Goal: Information Seeking & Learning: Learn about a topic

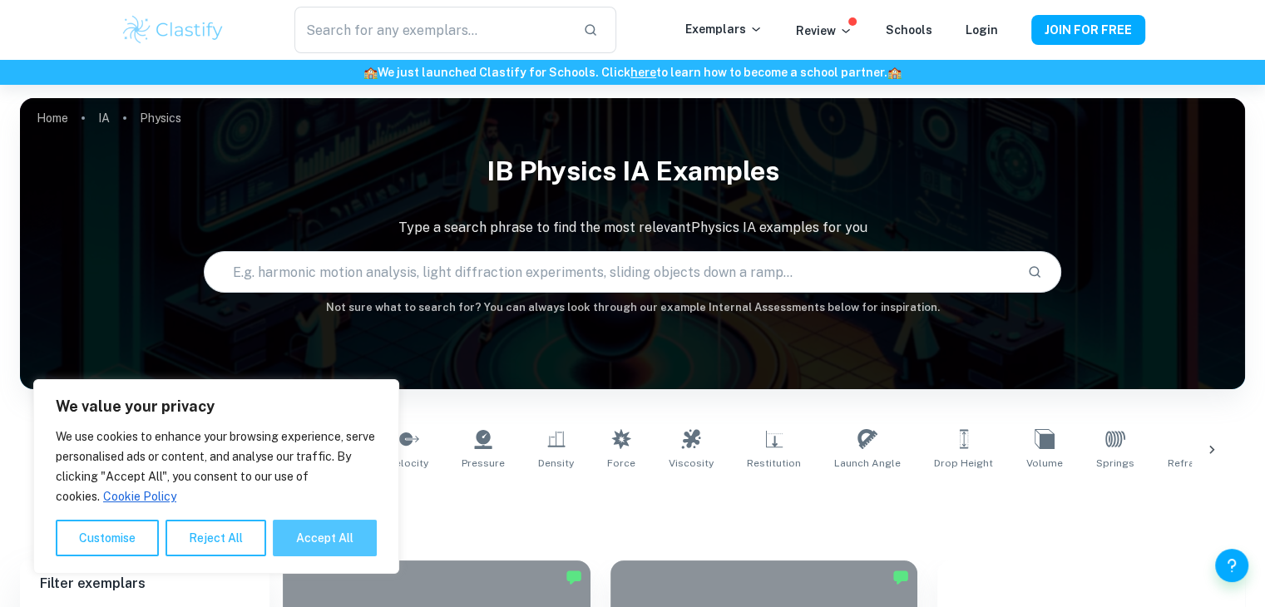
click at [336, 542] on button "Accept All" at bounding box center [325, 538] width 104 height 37
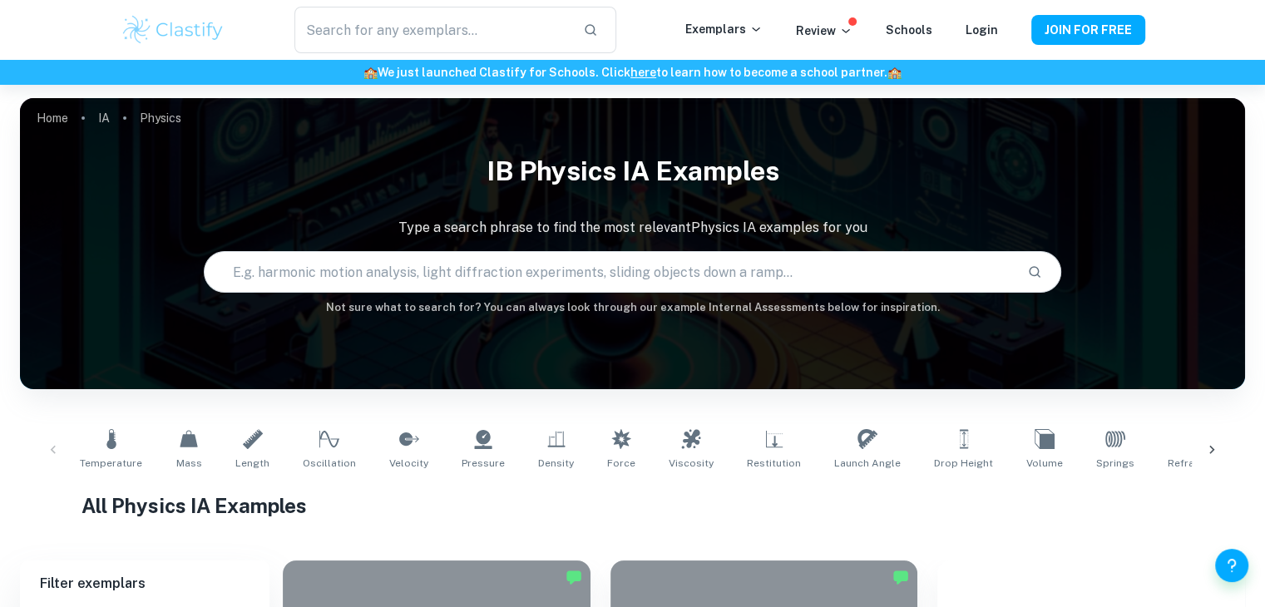
checkbox input "true"
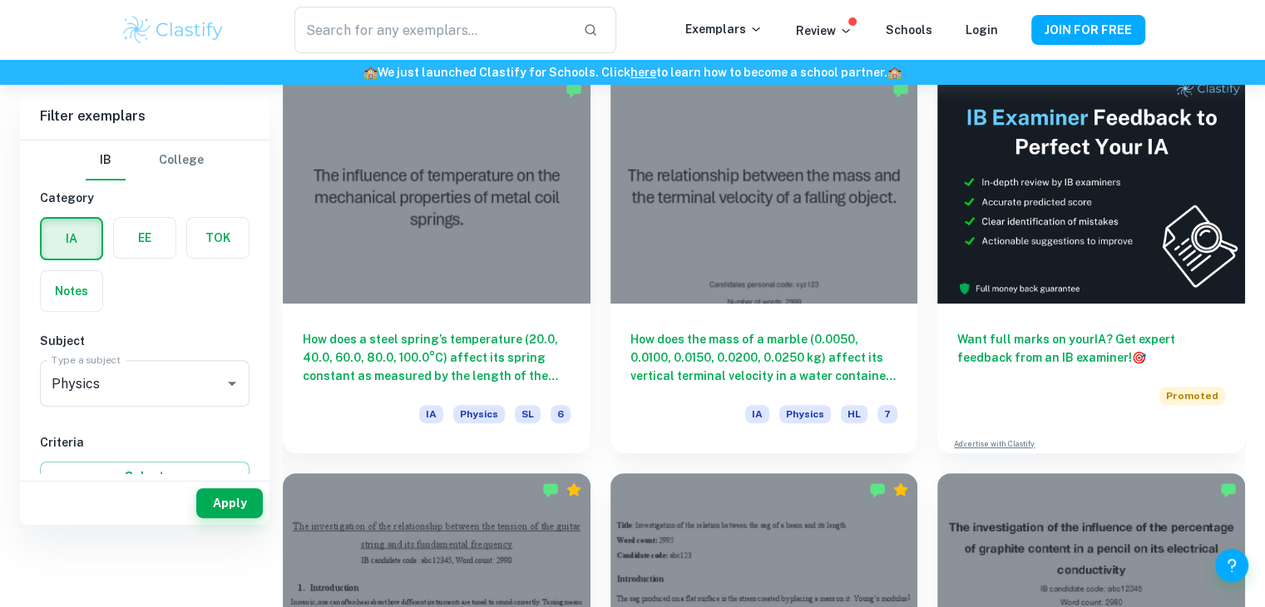
scroll to position [393, 0]
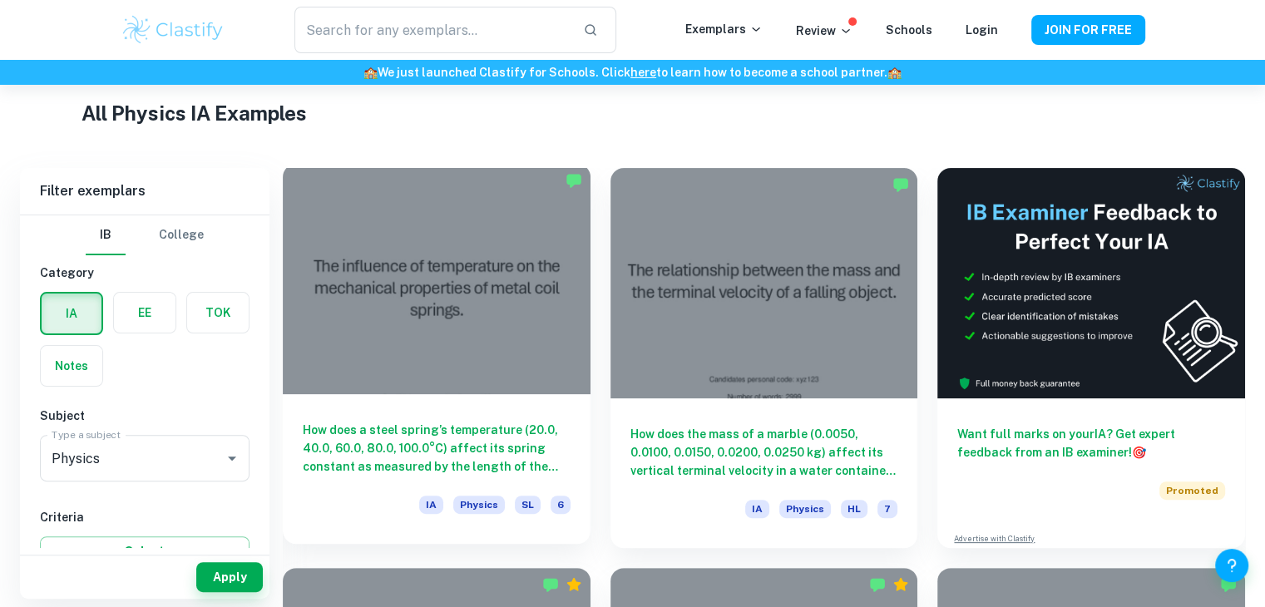
click at [499, 312] on div at bounding box center [437, 279] width 308 height 230
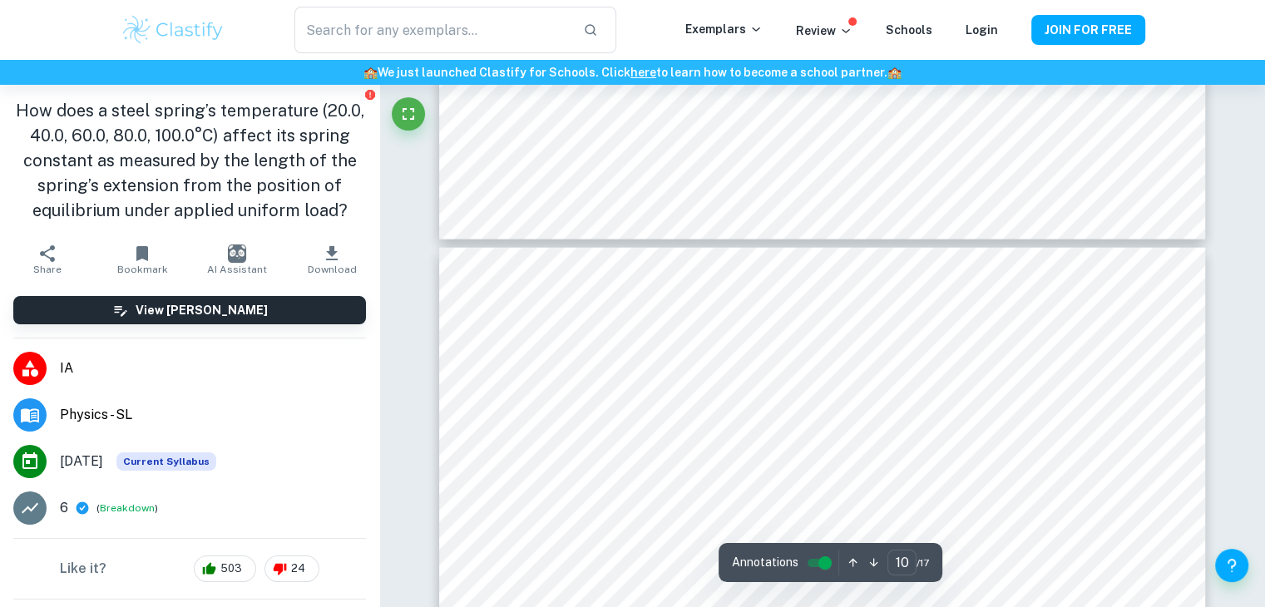
scroll to position [10048, 0]
click at [469, 13] on input "text" at bounding box center [431, 30] width 274 height 47
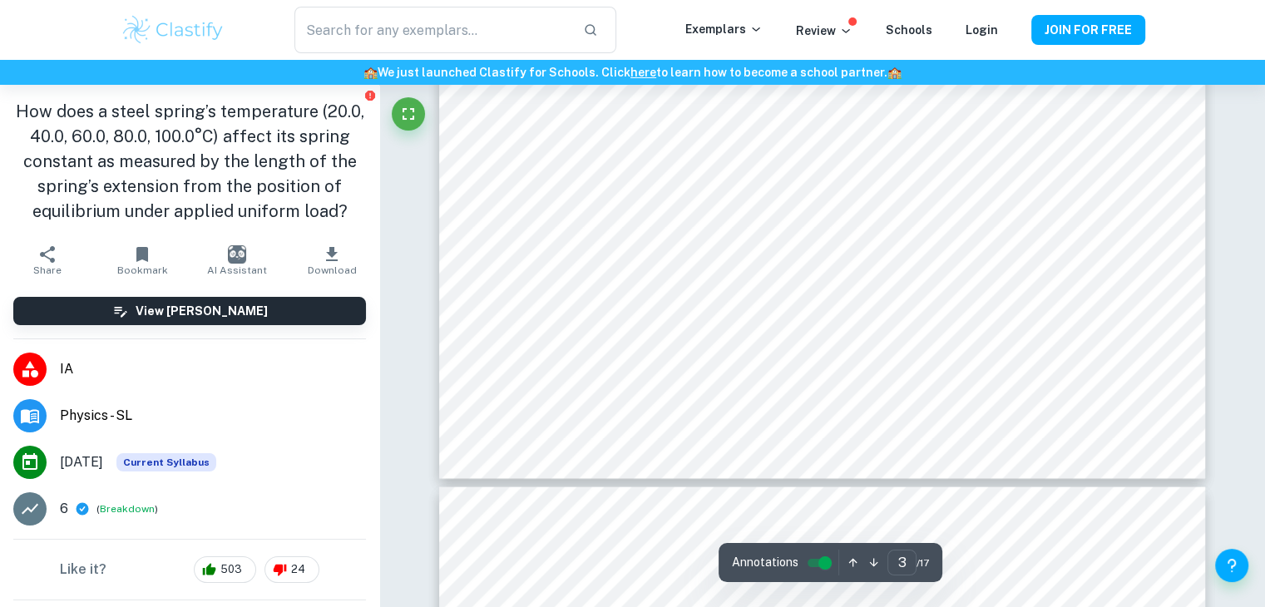
type input "4"
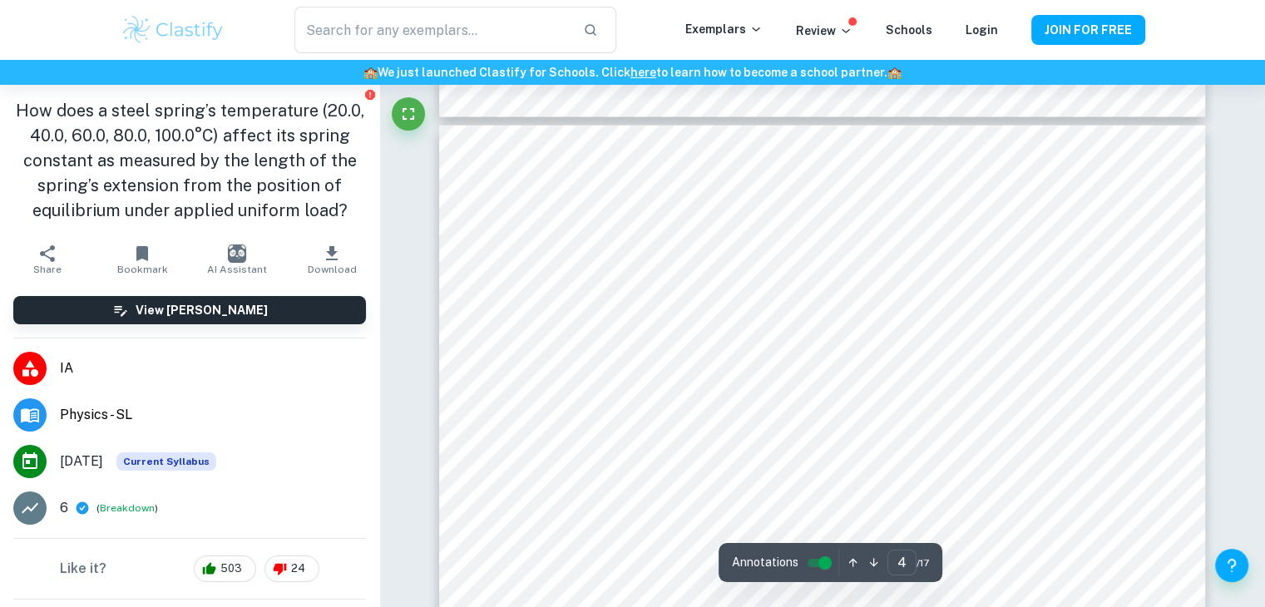
scroll to position [3568, 0]
